Goal: Entertainment & Leisure: Consume media (video, audio)

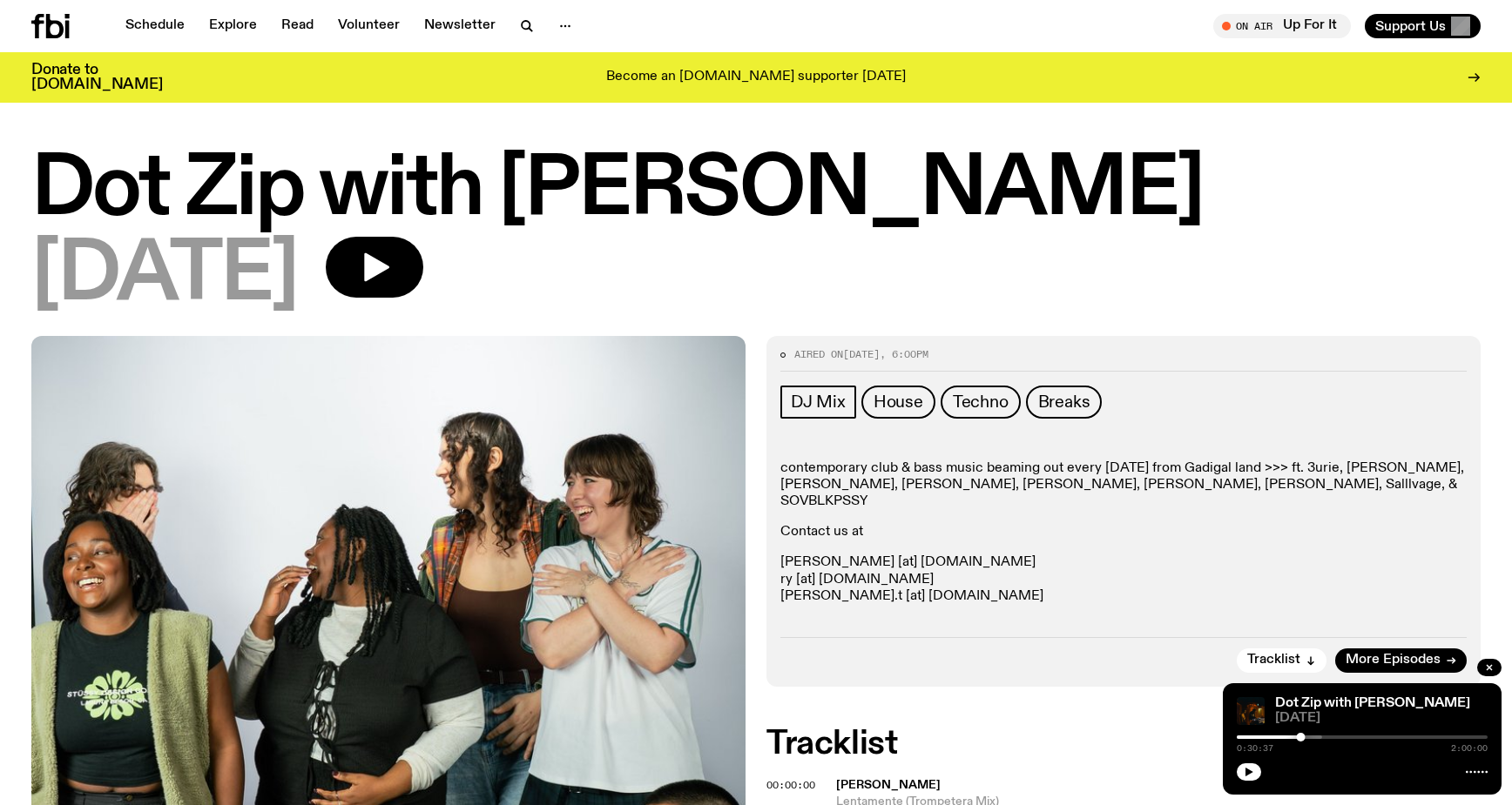
scroll to position [1120, 0]
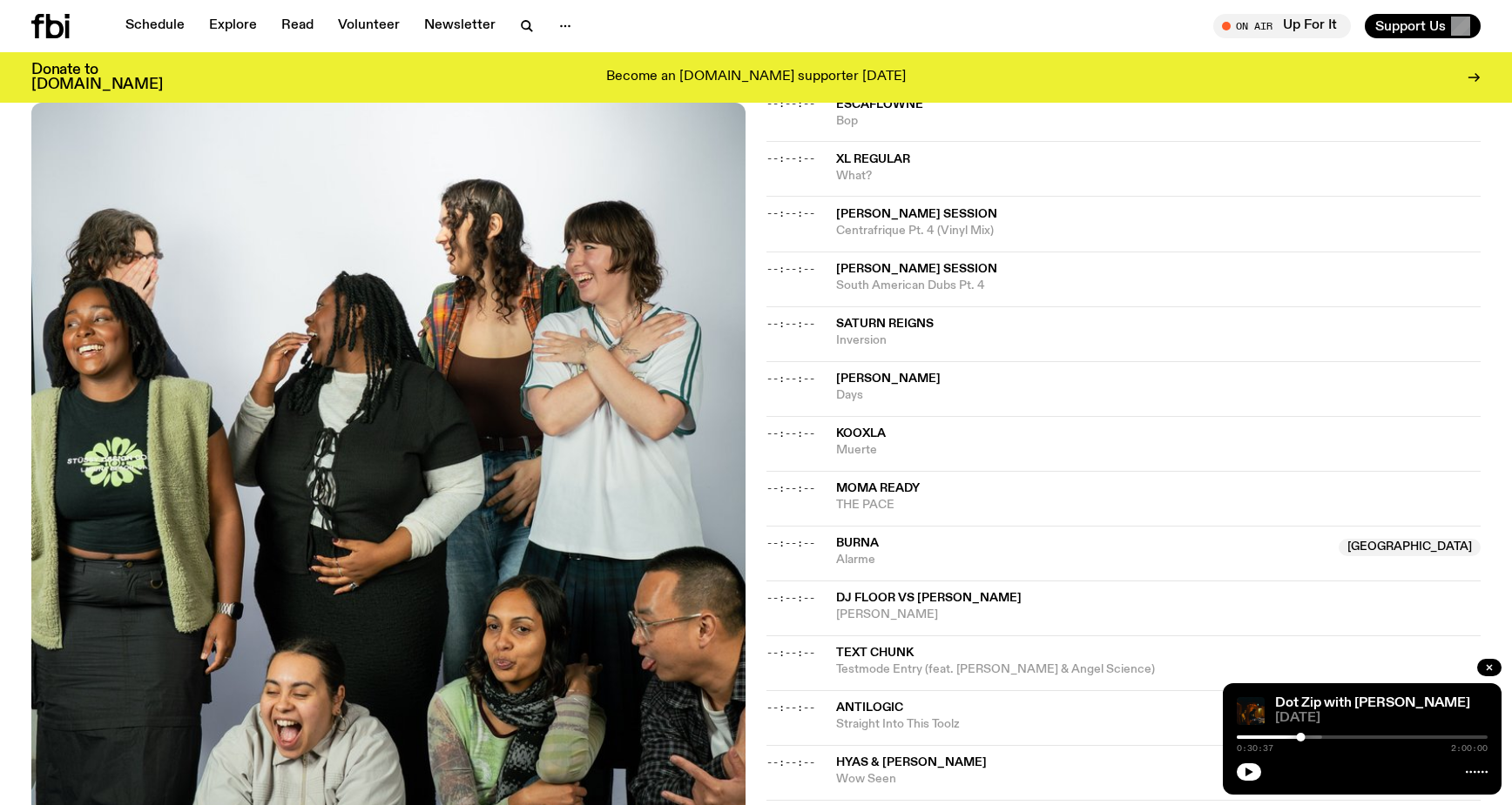
click at [1269, 737] on div at bounding box center [1174, 738] width 251 height 4
click at [1247, 769] on icon "button" at bounding box center [1248, 772] width 11 height 11
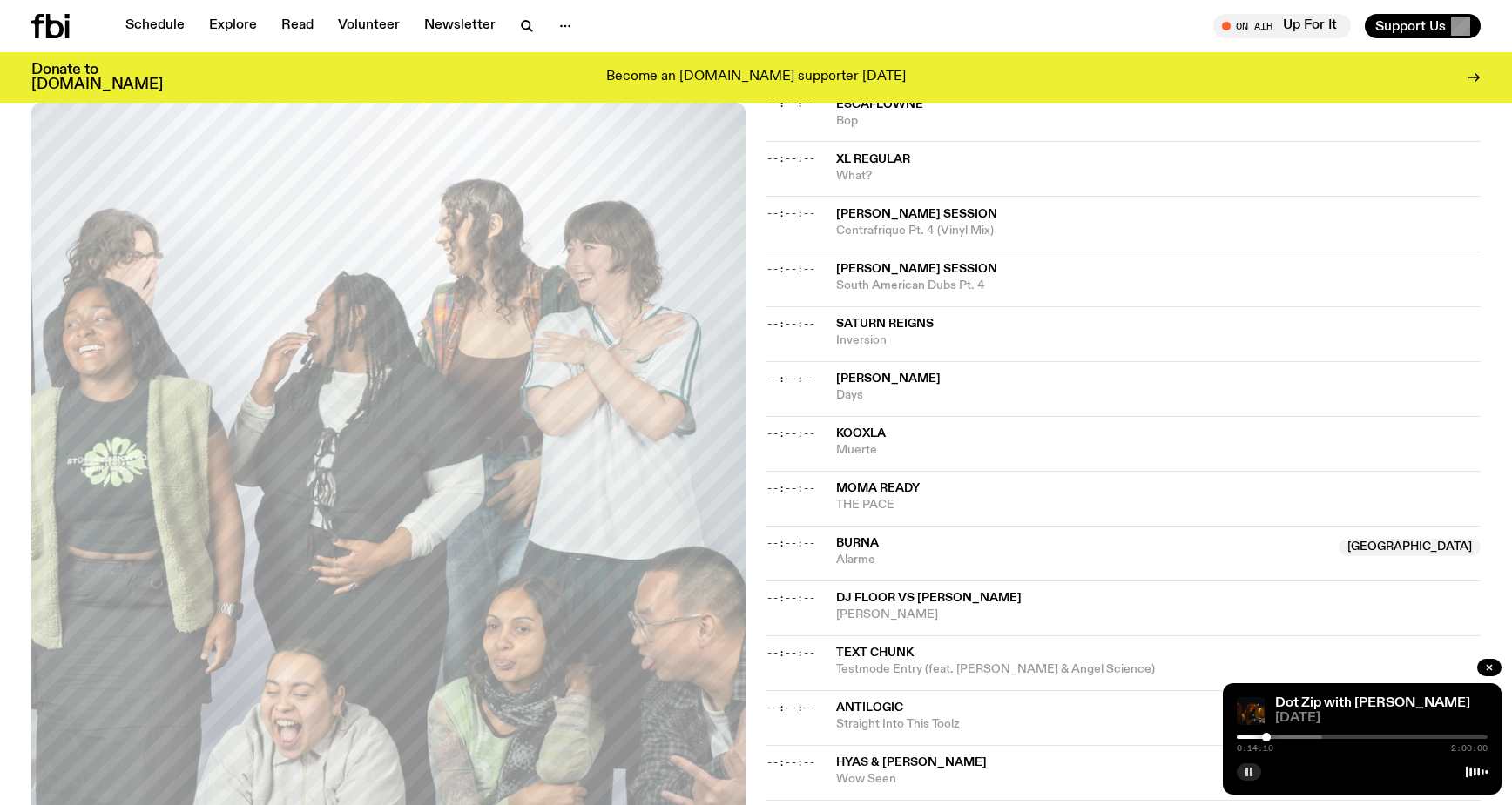
click at [1263, 738] on div at bounding box center [1266, 737] width 9 height 9
click at [1256, 737] on div at bounding box center [1260, 737] width 9 height 9
drag, startPoint x: 1258, startPoint y: 735, endPoint x: 1247, endPoint y: 733, distance: 11.2
click at [1238, 738] on div at bounding box center [1242, 737] width 9 height 9
click at [1245, 737] on div at bounding box center [1244, 737] width 9 height 9
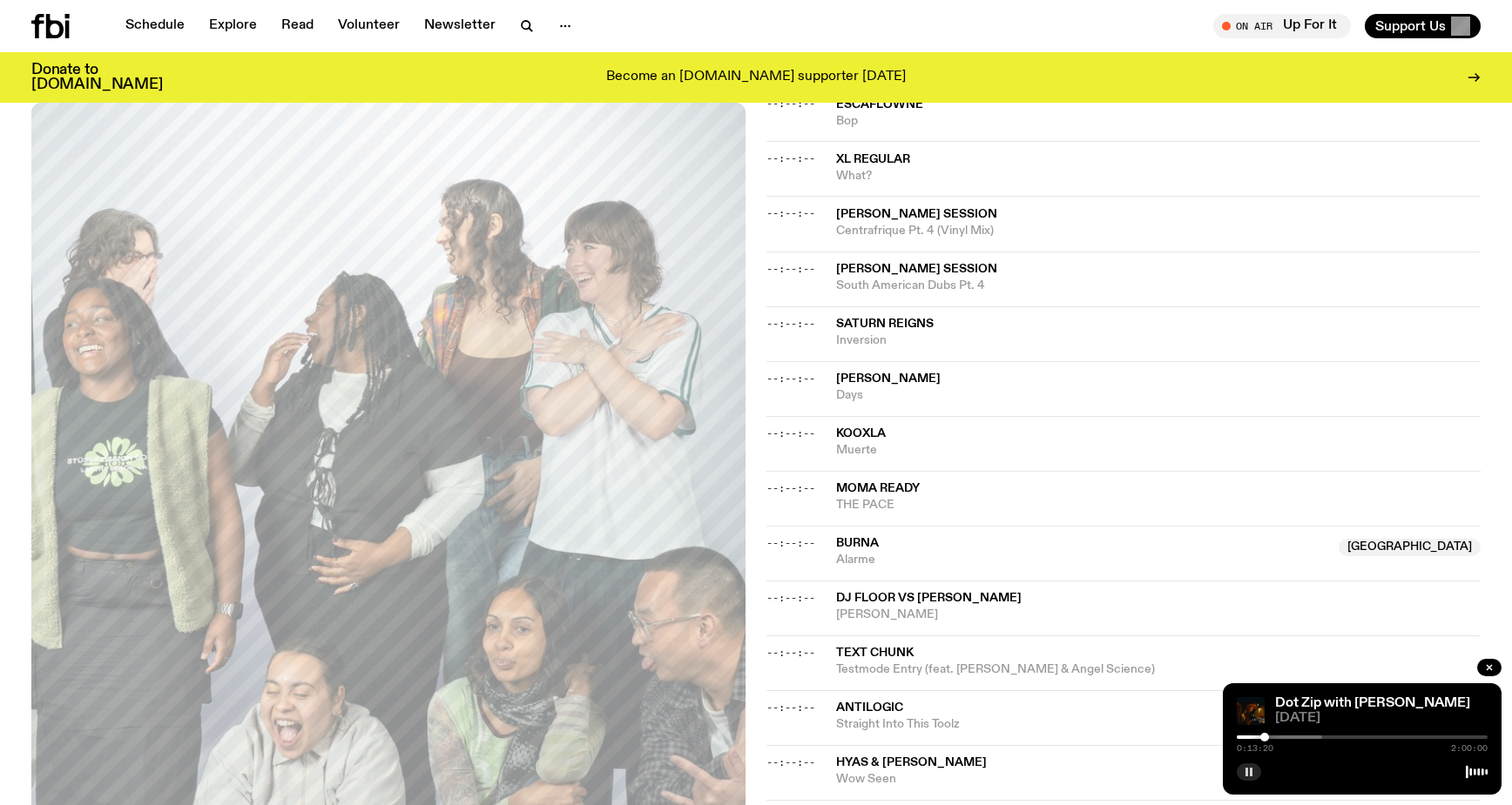
drag, startPoint x: 1246, startPoint y: 735, endPoint x: 1265, endPoint y: 731, distance: 19.4
click at [1264, 735] on div at bounding box center [1264, 737] width 9 height 9
click at [1267, 735] on div at bounding box center [1266, 737] width 9 height 9
click at [1271, 735] on div at bounding box center [1267, 737] width 9 height 9
click at [1277, 736] on div at bounding box center [1272, 737] width 9 height 9
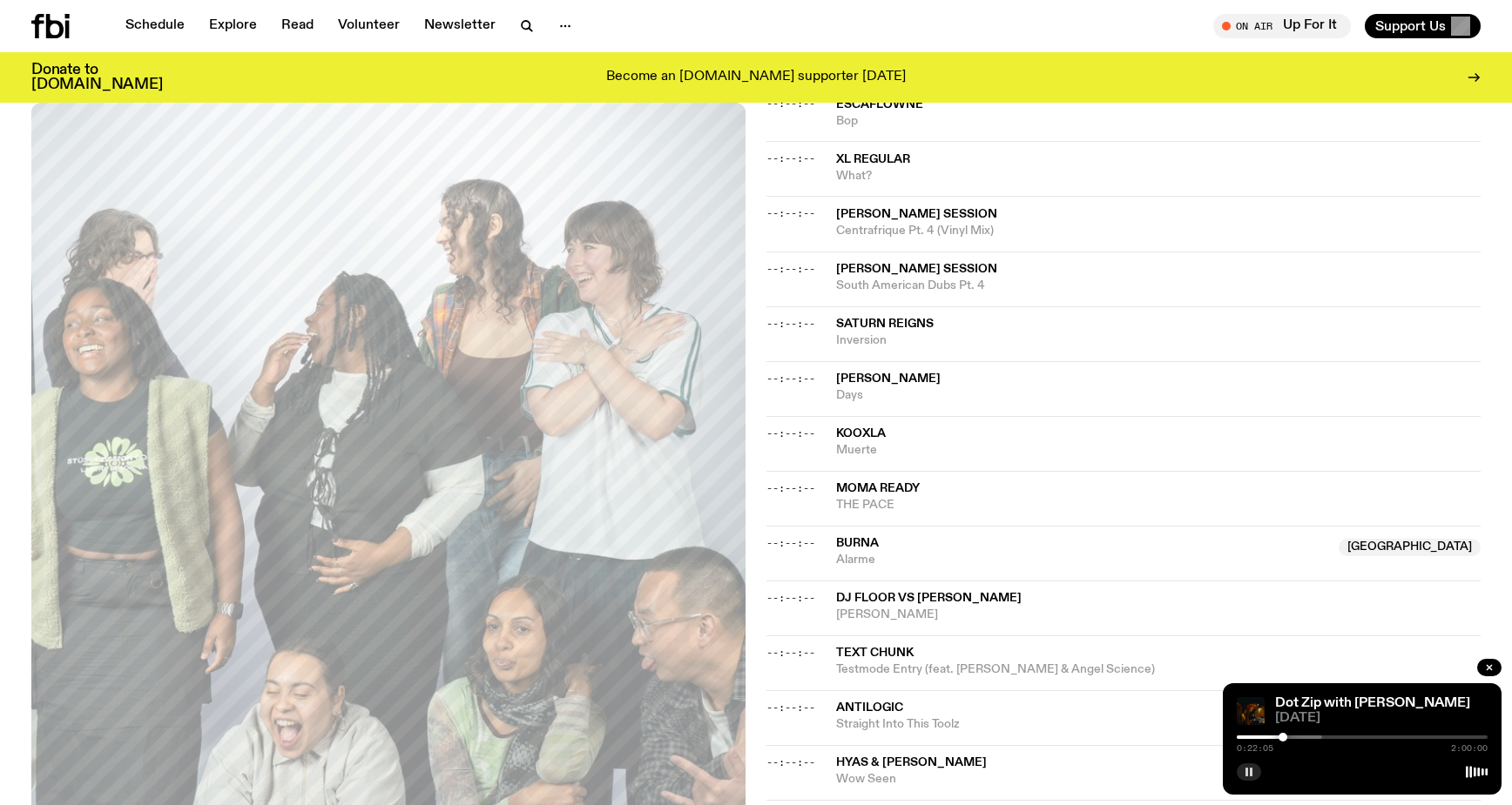
click at [1283, 737] on div at bounding box center [1283, 737] width 9 height 9
